Goal: Task Accomplishment & Management: Complete application form

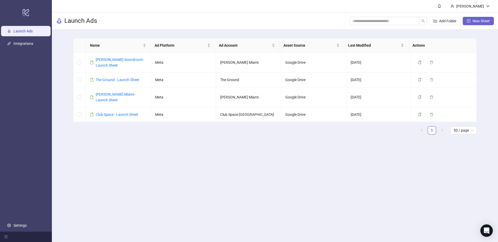
click at [481, 20] on span "New Sheet" at bounding box center [480, 21] width 17 height 4
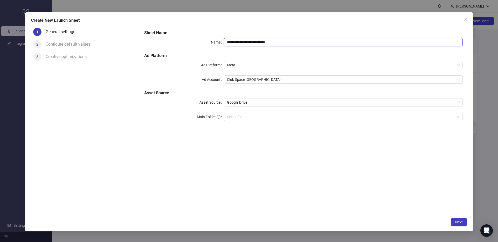
drag, startPoint x: 291, startPoint y: 41, endPoint x: 164, endPoint y: 34, distance: 126.7
click at [164, 34] on div "**********" at bounding box center [303, 79] width 323 height 102
type input "*"
type input "**********"
click at [241, 48] on div "**********" at bounding box center [303, 79] width 323 height 102
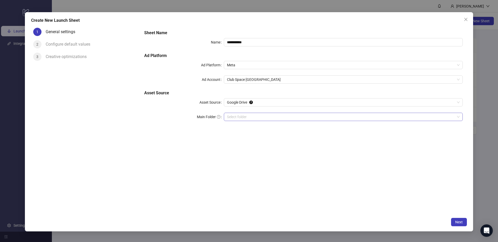
click at [242, 116] on input "Main Folder" at bounding box center [341, 117] width 228 height 8
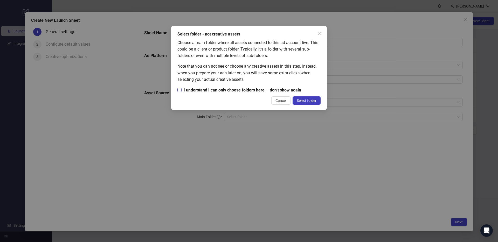
click at [237, 87] on span "I understand I can only choose folders here — don’t show again" at bounding box center [243, 90] width 122 height 6
click at [305, 103] on button "Select folder" at bounding box center [307, 100] width 28 height 8
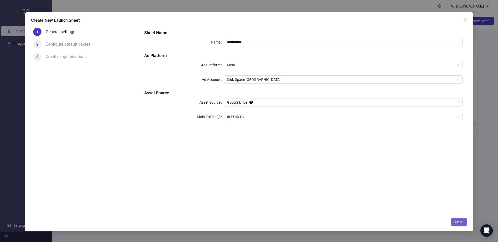
click at [455, 223] on button "Next" at bounding box center [459, 222] width 16 height 8
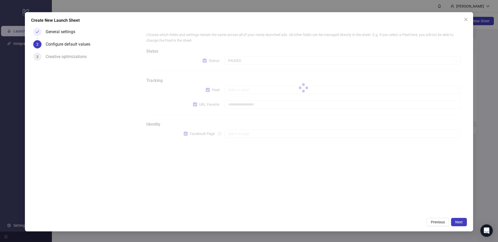
click at [240, 59] on div at bounding box center [303, 88] width 323 height 121
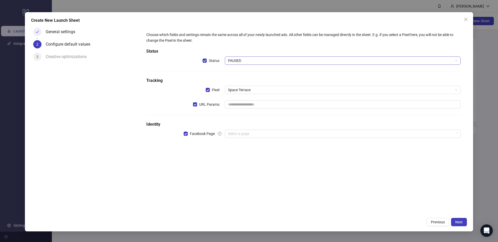
click at [241, 60] on span "PAUSED" at bounding box center [343, 61] width 230 height 8
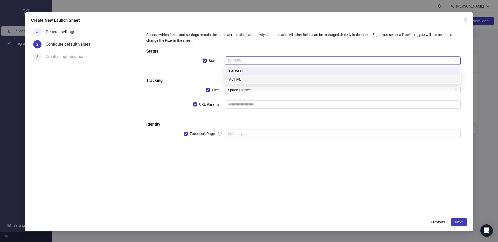
click at [244, 78] on div "ACTIVE" at bounding box center [342, 80] width 227 height 6
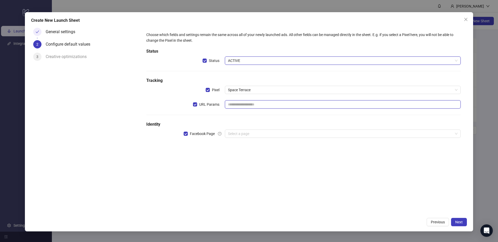
click at [245, 102] on input "text" at bounding box center [343, 104] width 236 height 8
click at [209, 106] on span "URL Params" at bounding box center [209, 105] width 24 height 6
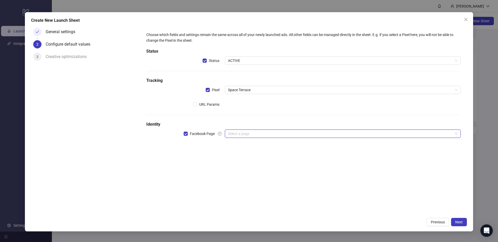
click at [240, 137] on input "search" at bounding box center [340, 134] width 225 height 8
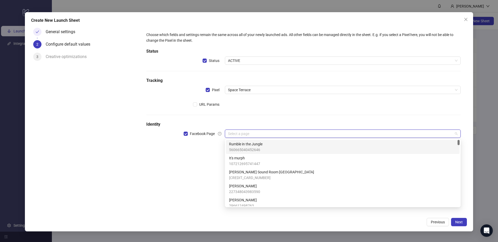
drag, startPoint x: 234, startPoint y: 112, endPoint x: 232, endPoint y: 114, distance: 3.2
click at [234, 111] on div "Choose which fields and settings remain the same across all of your newly launc…" at bounding box center [303, 88] width 318 height 116
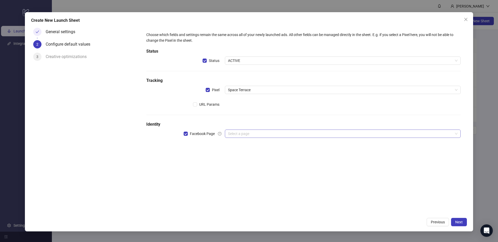
click at [230, 135] on input "search" at bounding box center [340, 134] width 225 height 8
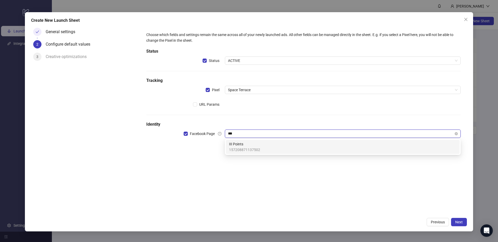
type input "***"
click at [240, 152] on span "157208871137502" at bounding box center [244, 150] width 31 height 6
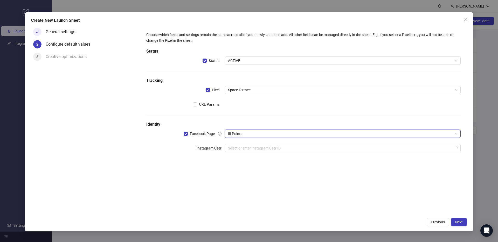
click at [256, 162] on div "Choose which fields and settings remain the same across all of your newly launc…" at bounding box center [303, 95] width 323 height 135
click at [257, 151] on input "search" at bounding box center [340, 148] width 225 height 8
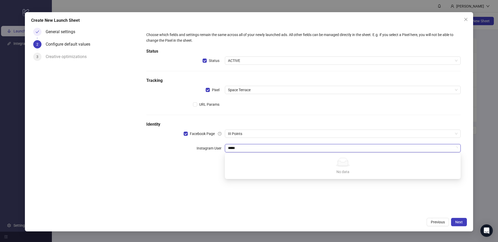
type input "*****"
click at [204, 159] on div "Choose which fields and settings remain the same across all of your newly launc…" at bounding box center [303, 95] width 318 height 131
click at [237, 144] on input "search" at bounding box center [340, 148] width 225 height 8
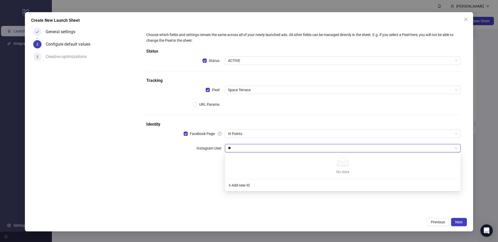
type input "*"
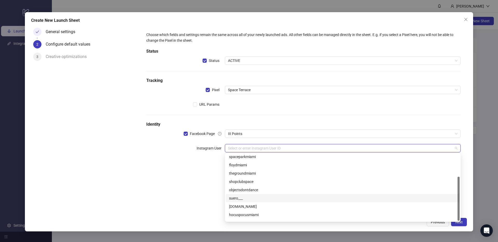
scroll to position [33, 0]
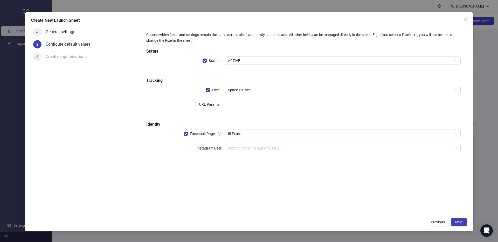
click at [181, 198] on div "Choose which fields and settings remain the same across all of your newly launc…" at bounding box center [303, 121] width 327 height 190
click at [236, 149] on input "search" at bounding box center [340, 148] width 225 height 8
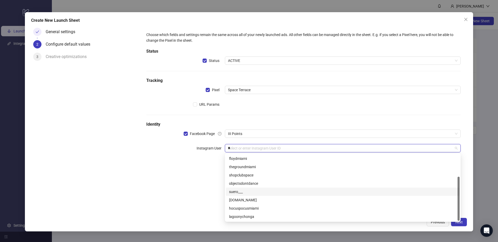
scroll to position [0, 0]
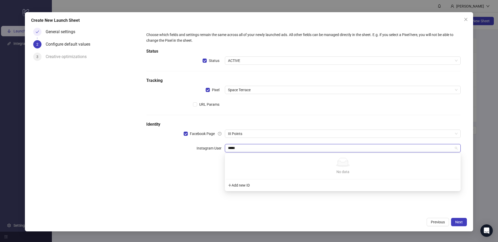
type input "*****"
click at [336, 110] on div "Choose which fields and settings remain the same across all of your newly launc…" at bounding box center [303, 95] width 318 height 131
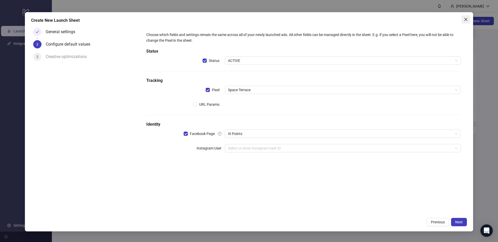
click at [469, 19] on span "Close" at bounding box center [466, 19] width 8 height 4
